Goal: Transaction & Acquisition: Purchase product/service

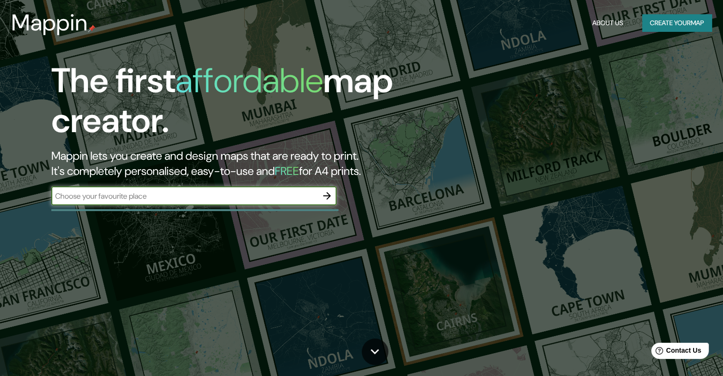
click at [277, 185] on div "The first affordable map creator. Mappin lets you create and design maps that a…" at bounding box center [232, 138] width 434 height 154
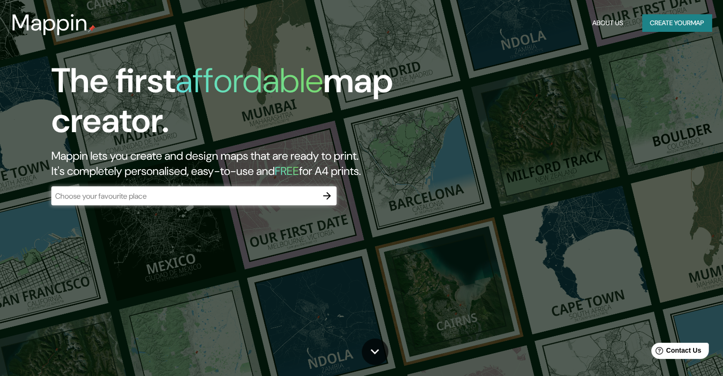
click at [273, 190] on div "​" at bounding box center [193, 195] width 285 height 19
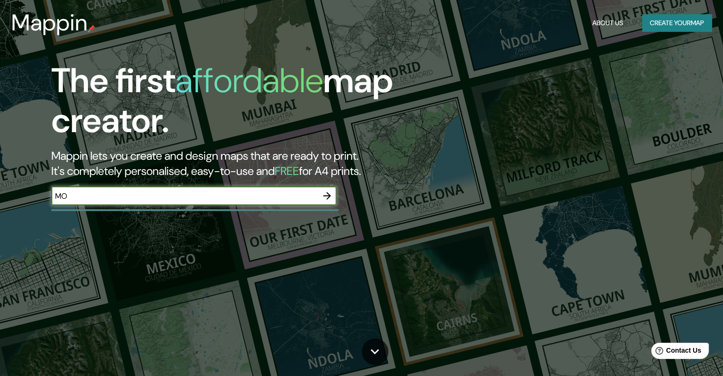
type input "monterrey [GEOGRAPHIC_DATA]"
click at [407, 203] on div "The first affordable map creator. Mappin lets you create and design maps that a…" at bounding box center [232, 138] width 434 height 154
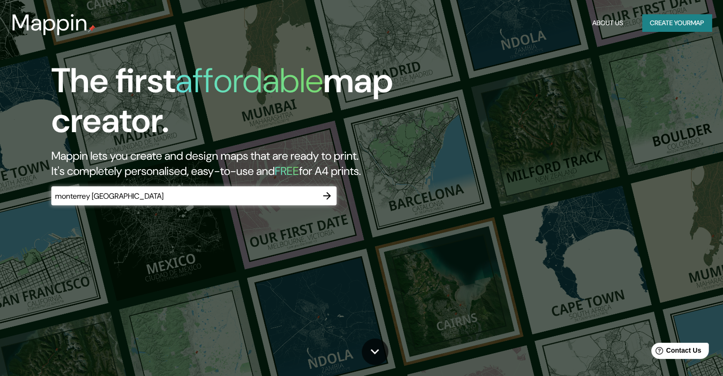
click at [323, 200] on icon "button" at bounding box center [326, 195] width 11 height 11
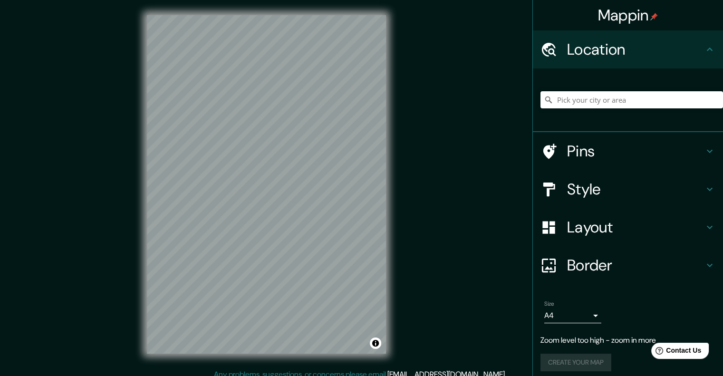
click at [408, 200] on div "Mappin Location Pins Style Layout Border Choose a border. Hint : you can make l…" at bounding box center [361, 192] width 723 height 384
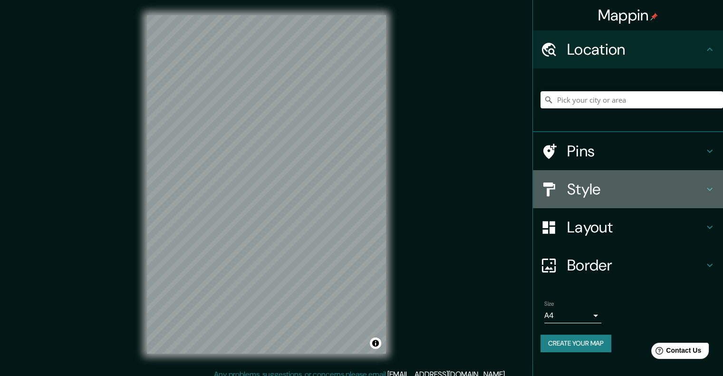
click at [610, 188] on h4 "Style" at bounding box center [635, 189] width 137 height 19
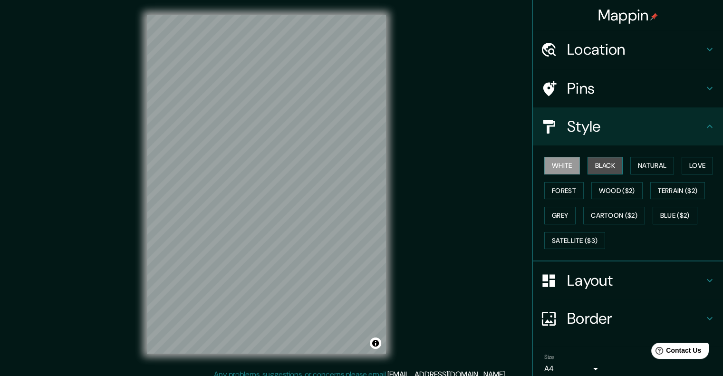
click at [597, 165] on button "Black" at bounding box center [605, 166] width 36 height 18
click at [630, 167] on button "Natural" at bounding box center [652, 166] width 44 height 18
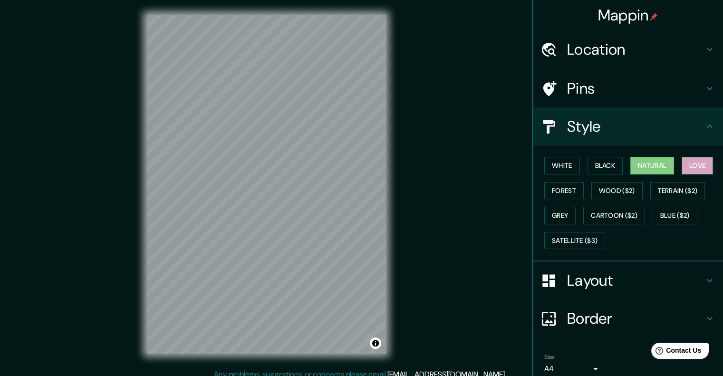
click at [682, 163] on button "Love" at bounding box center [697, 166] width 31 height 18
click at [682, 182] on button "Terrain ($2)" at bounding box center [677, 191] width 55 height 18
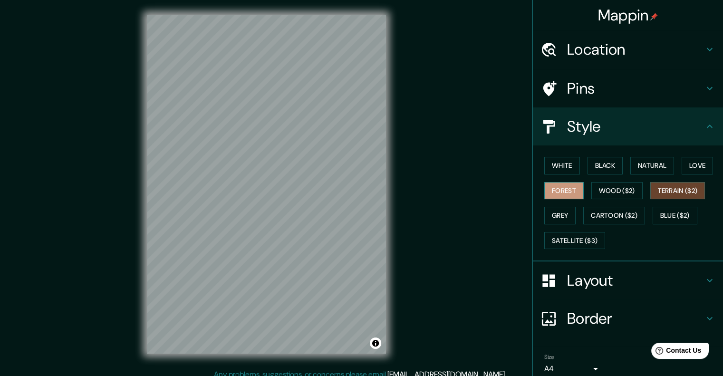
click at [565, 192] on button "Forest" at bounding box center [563, 191] width 39 height 18
click at [560, 210] on button "Grey" at bounding box center [559, 216] width 31 height 18
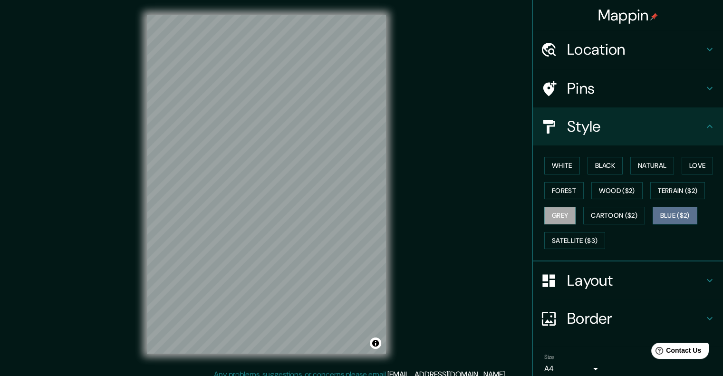
click at [685, 212] on button "Blue ($2)" at bounding box center [675, 216] width 45 height 18
click at [565, 239] on button "Satellite ($3)" at bounding box center [574, 241] width 61 height 18
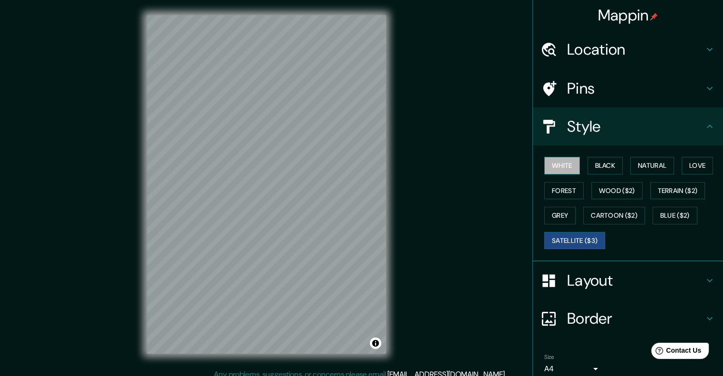
click at [559, 168] on button "White" at bounding box center [562, 166] width 36 height 18
click at [594, 169] on button "Black" at bounding box center [605, 166] width 36 height 18
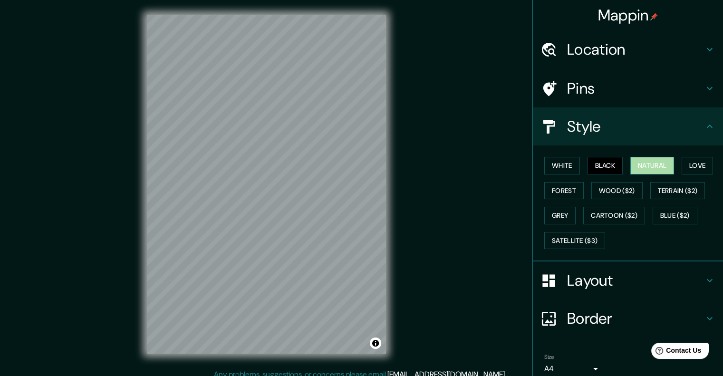
click at [637, 159] on button "Natural" at bounding box center [652, 166] width 44 height 18
click at [684, 163] on button "Love" at bounding box center [697, 166] width 31 height 18
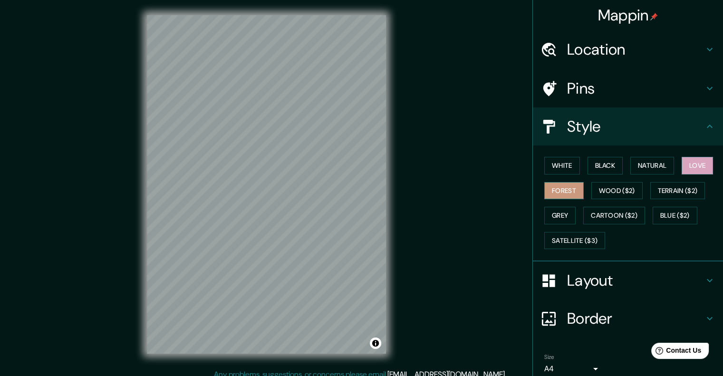
click at [548, 189] on button "Forest" at bounding box center [563, 191] width 39 height 18
click at [614, 188] on button "Wood ($2)" at bounding box center [616, 191] width 51 height 18
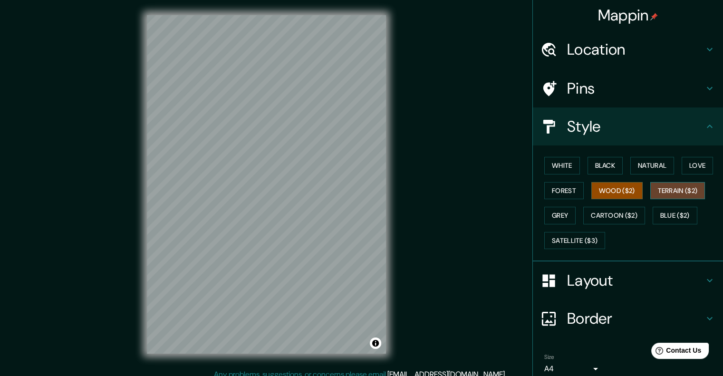
click at [674, 189] on button "Terrain ($2)" at bounding box center [677, 191] width 55 height 18
click at [558, 220] on button "Grey" at bounding box center [559, 216] width 31 height 18
click at [597, 285] on h4 "Layout" at bounding box center [635, 280] width 137 height 19
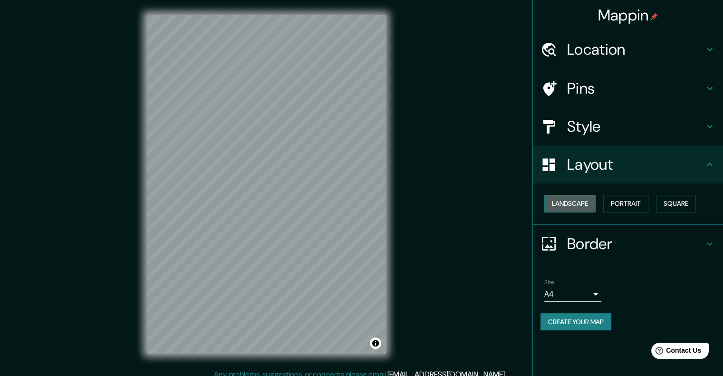
click at [582, 195] on button "Landscape" at bounding box center [569, 204] width 51 height 18
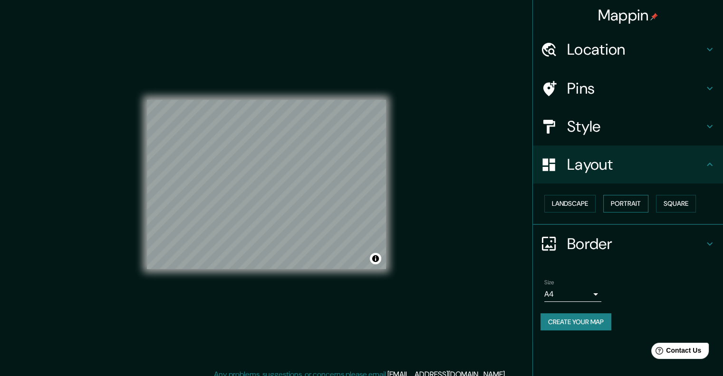
click at [633, 206] on button "Portrait" at bounding box center [625, 204] width 45 height 18
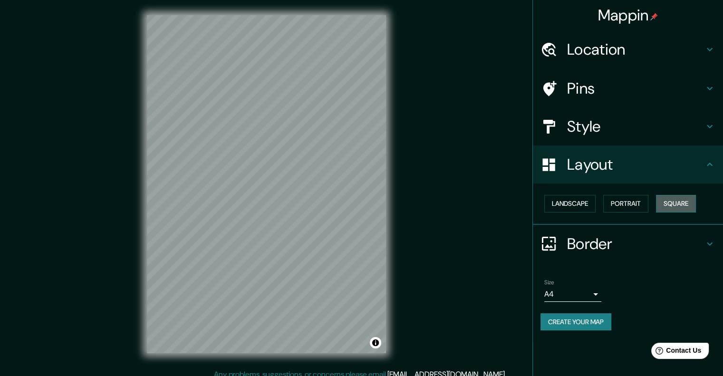
click at [676, 204] on button "Square" at bounding box center [676, 204] width 40 height 18
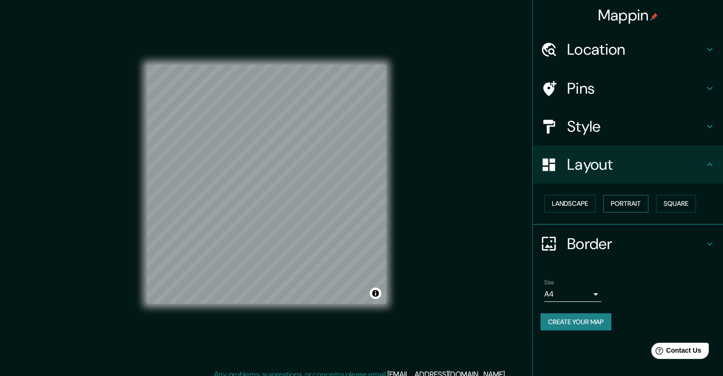
click at [615, 209] on button "Portrait" at bounding box center [625, 204] width 45 height 18
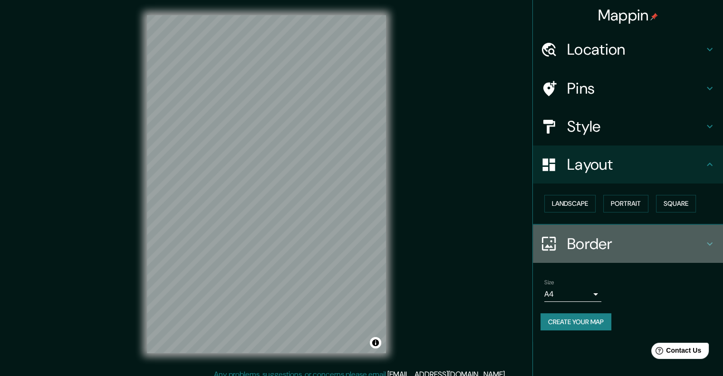
click at [705, 238] on icon at bounding box center [709, 243] width 11 height 11
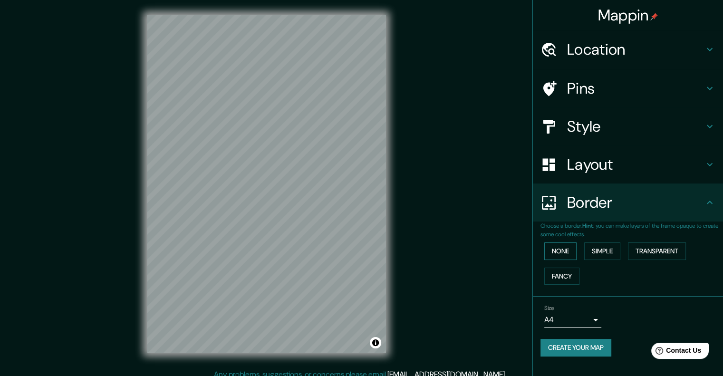
click at [557, 251] on button "None" at bounding box center [560, 251] width 32 height 18
click at [599, 240] on div "None Simple Transparent Fancy" at bounding box center [631, 264] width 183 height 50
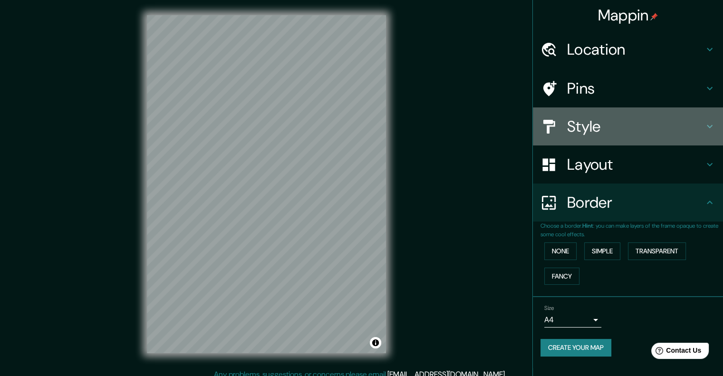
click at [604, 124] on h4 "Style" at bounding box center [635, 126] width 137 height 19
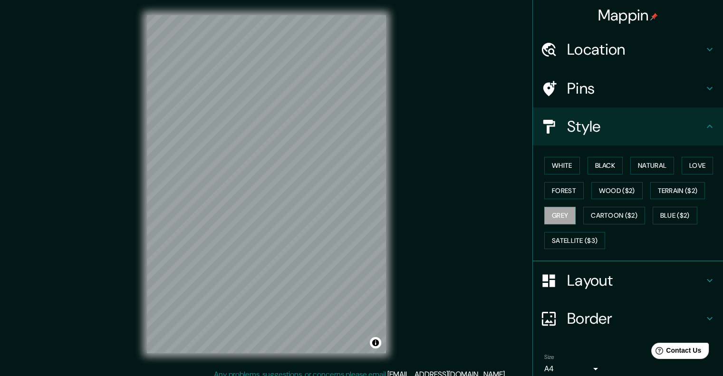
click at [613, 62] on div "Location" at bounding box center [628, 49] width 190 height 38
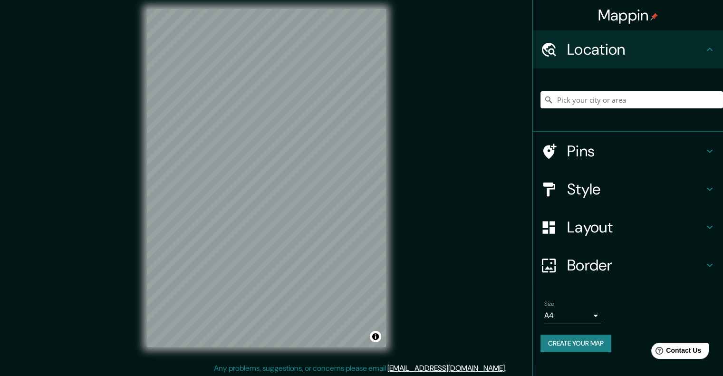
scroll to position [8, 0]
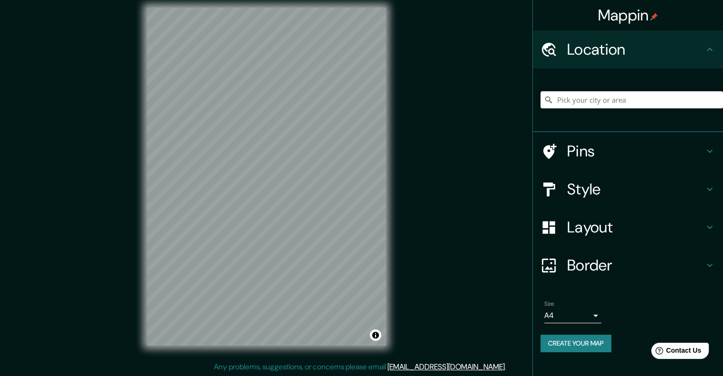
click at [574, 263] on h4 "Border" at bounding box center [635, 265] width 137 height 19
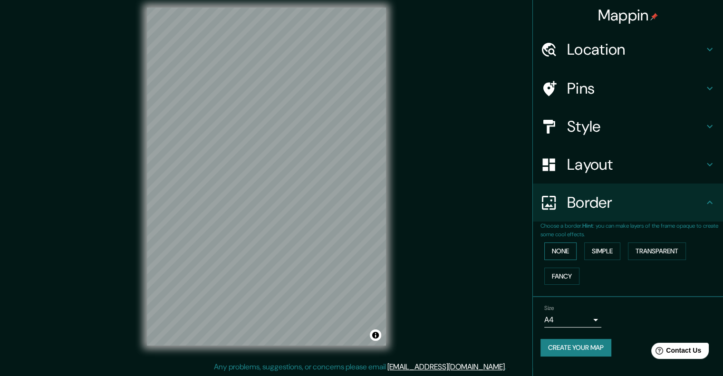
click at [566, 251] on button "None" at bounding box center [560, 251] width 32 height 18
click at [596, 254] on button "Simple" at bounding box center [602, 251] width 36 height 18
